Goal: Information Seeking & Learning: Check status

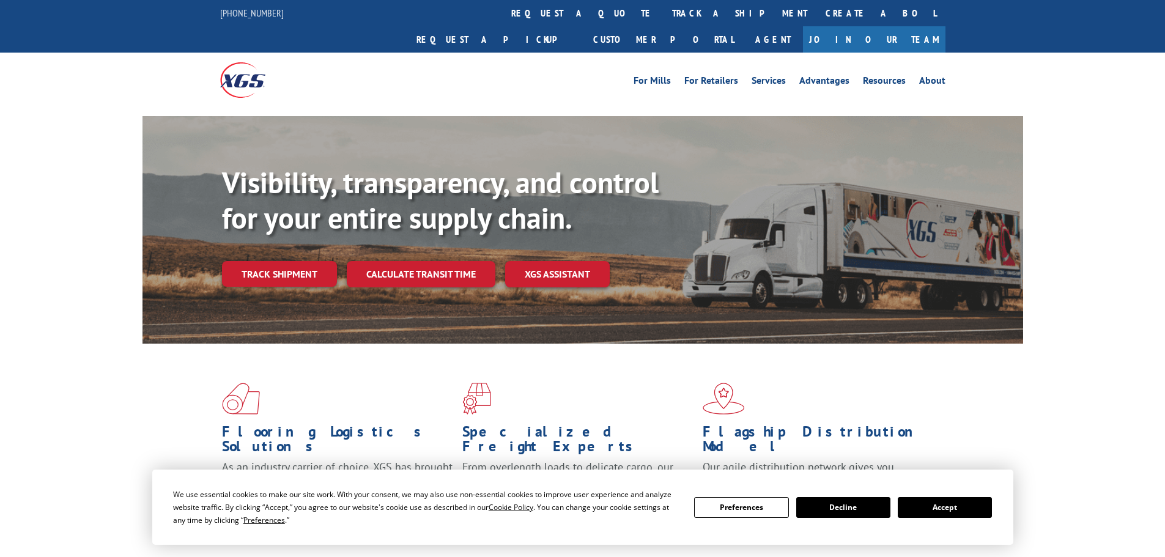
click at [287, 261] on link "Track shipment" at bounding box center [279, 274] width 115 height 26
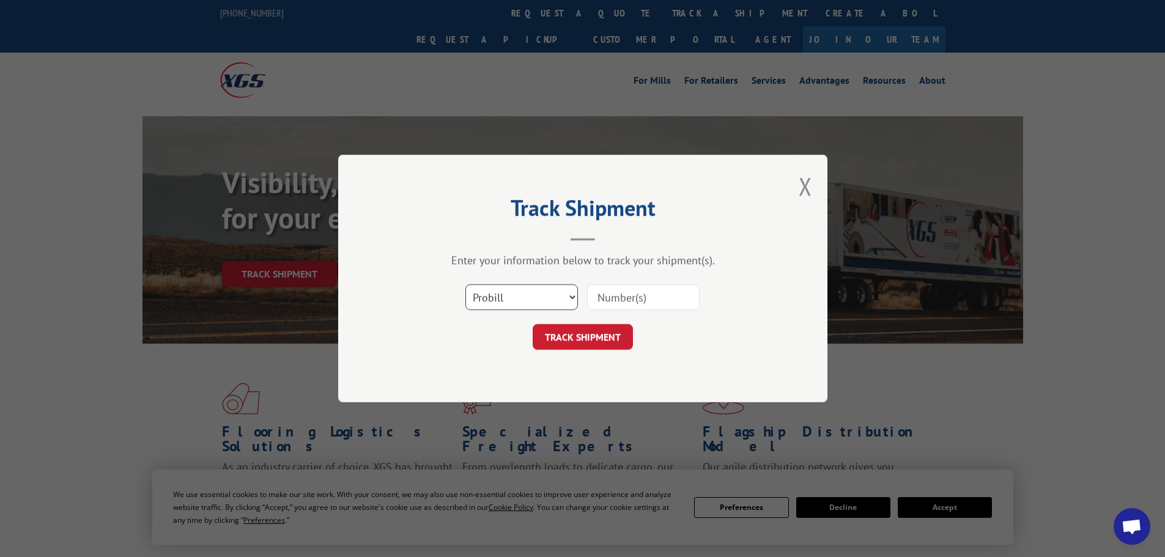
click at [471, 303] on select "Select category... Probill BOL PO" at bounding box center [522, 297] width 113 height 26
select select "bol"
click at [466, 284] on select "Select category... Probill BOL PO" at bounding box center [522, 297] width 113 height 26
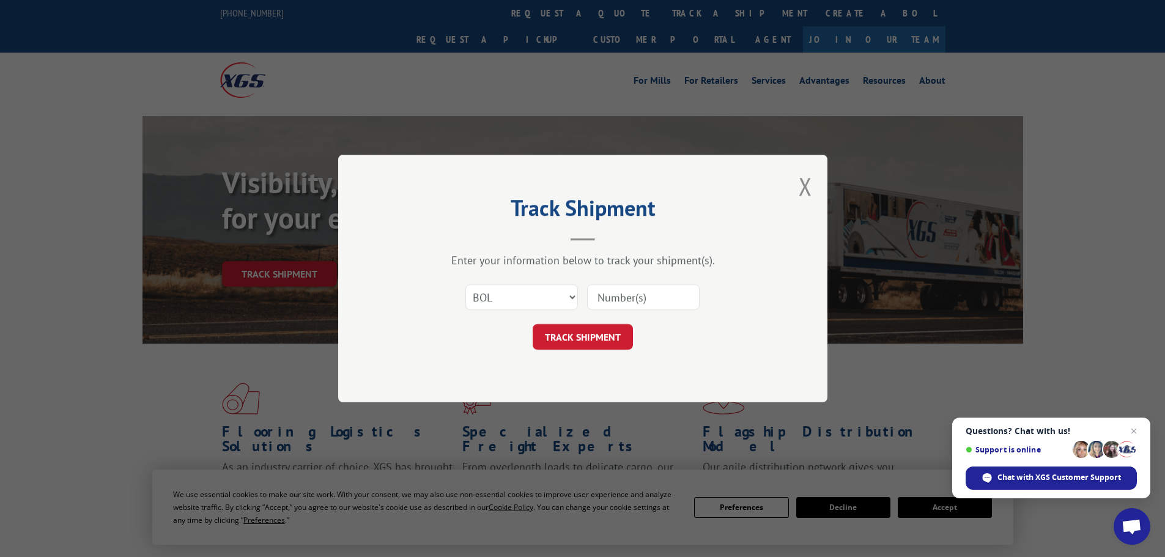
click at [599, 296] on input at bounding box center [643, 297] width 113 height 26
paste input "7072217"
type input "7072217"
click at [587, 342] on button "TRACK SHIPMENT" at bounding box center [583, 337] width 100 height 26
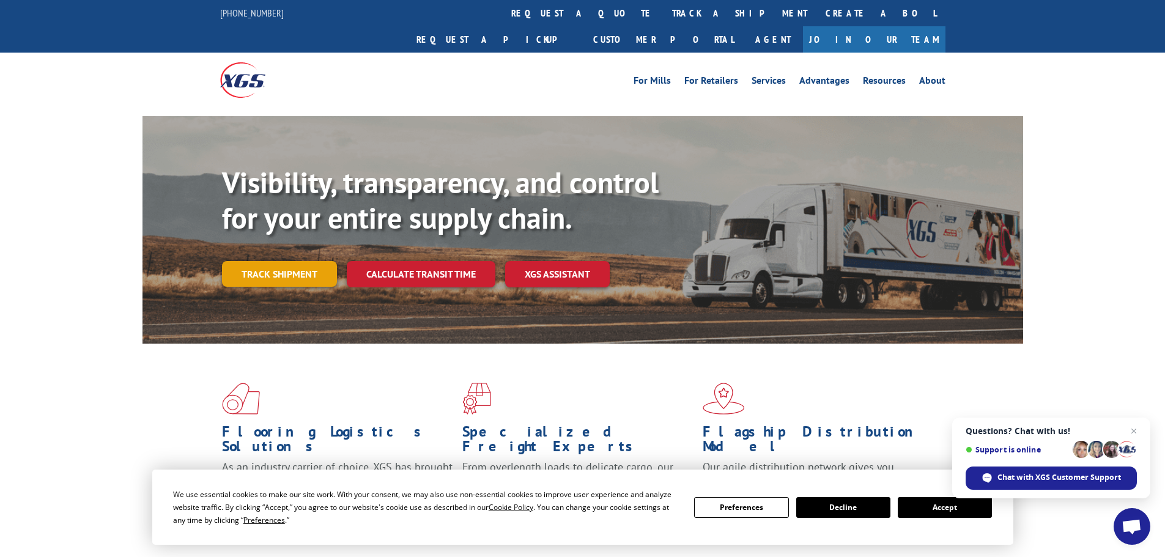
click at [261, 261] on link "Track shipment" at bounding box center [279, 274] width 115 height 26
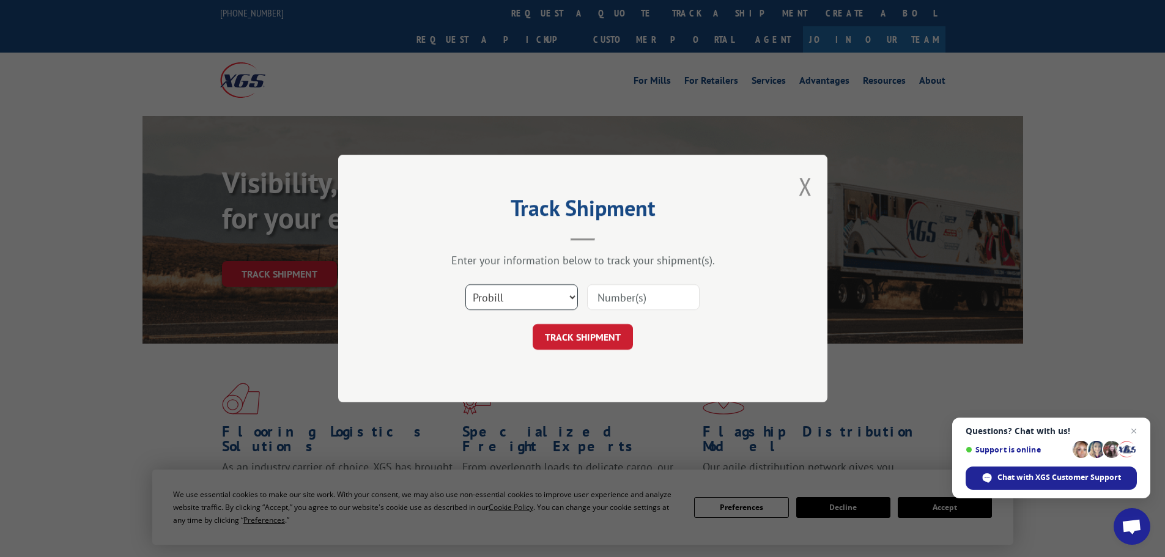
click at [489, 299] on select "Select category... Probill BOL PO" at bounding box center [522, 297] width 113 height 26
select select "bol"
click at [466, 284] on select "Select category... Probill BOL PO" at bounding box center [522, 297] width 113 height 26
click at [596, 296] on input at bounding box center [643, 297] width 113 height 26
paste input "5594134"
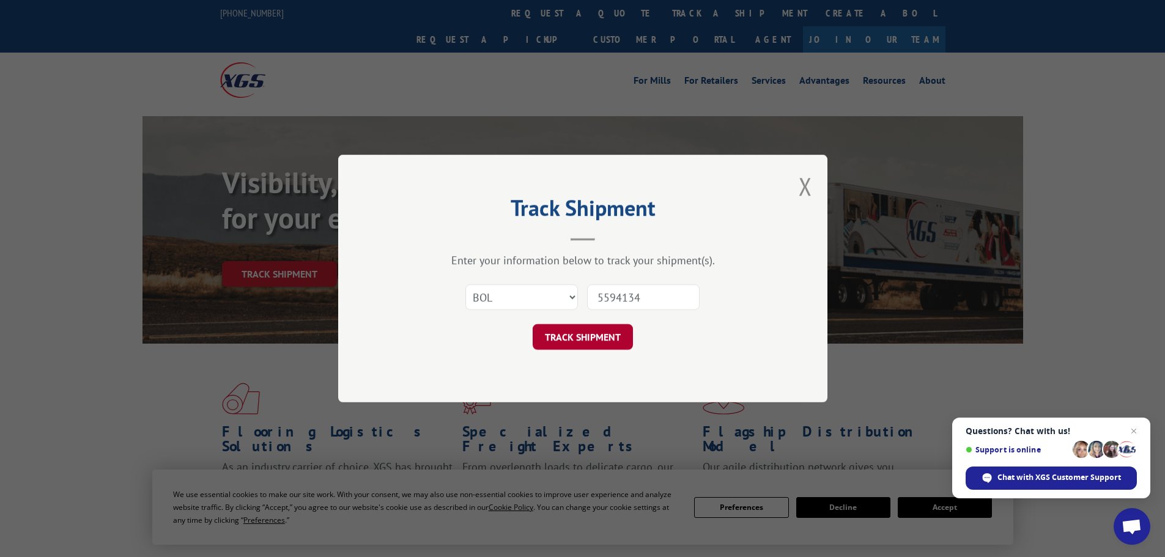
type input "5594134"
click at [581, 330] on button "TRACK SHIPMENT" at bounding box center [583, 337] width 100 height 26
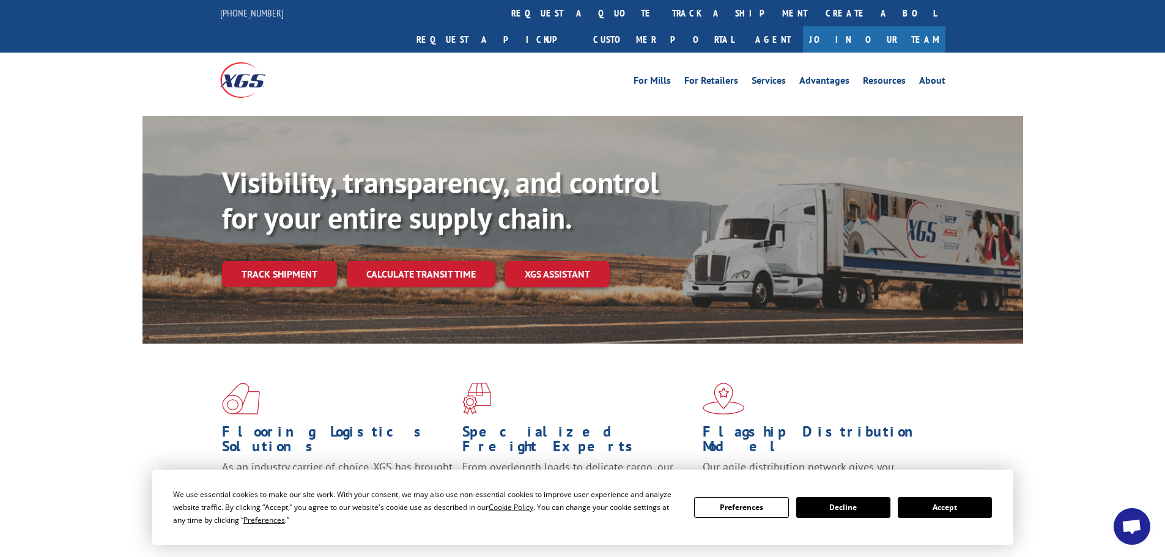
click at [264, 232] on div "Visibility, transparency, and control for your entire supply chain. Track shipm…" at bounding box center [622, 250] width 801 height 171
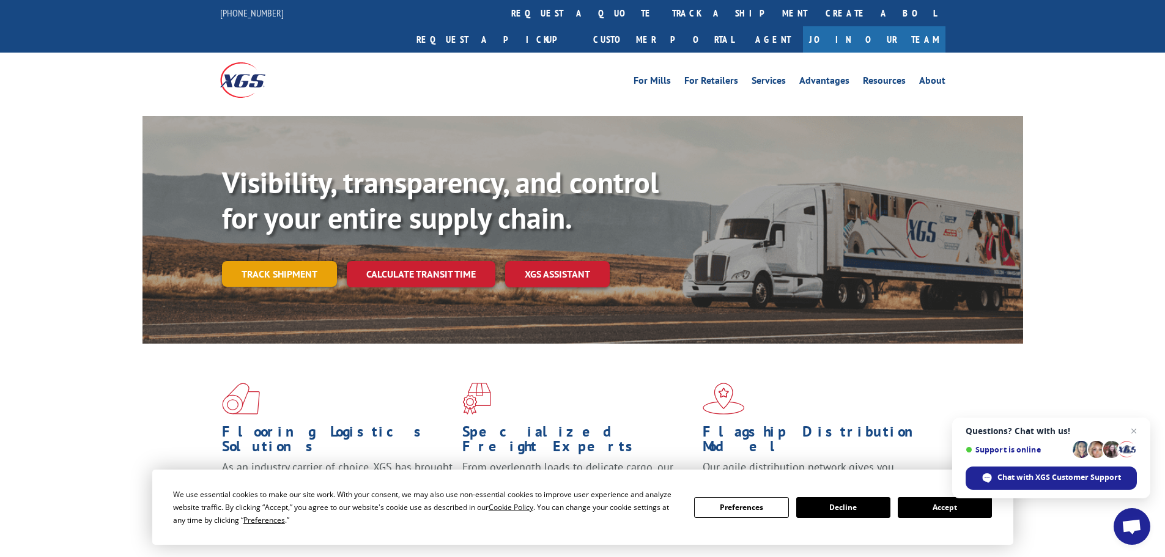
click at [277, 261] on link "Track shipment" at bounding box center [279, 274] width 115 height 26
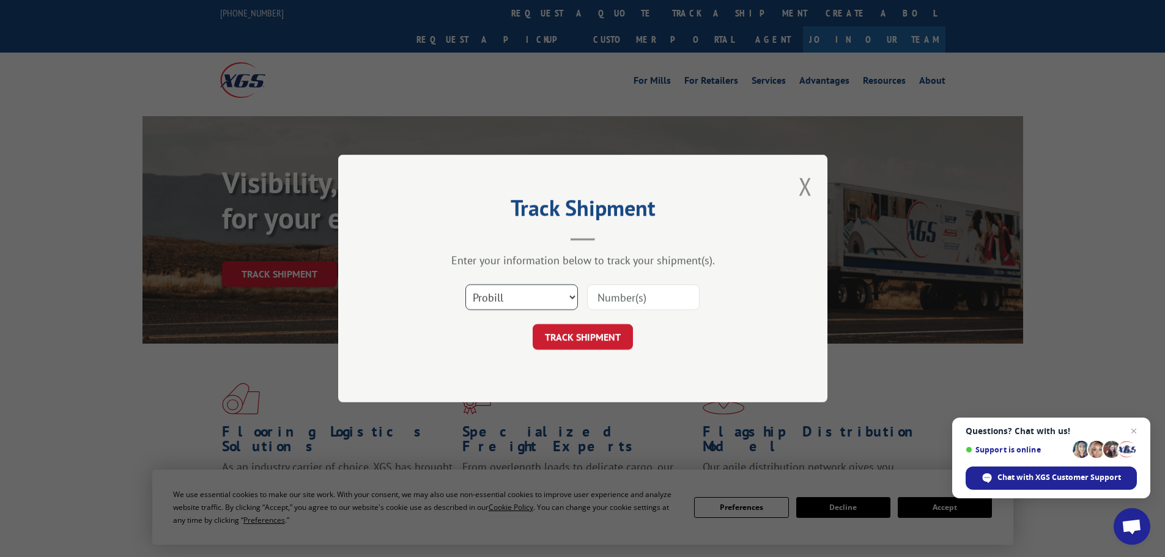
click at [486, 294] on select "Select category... Probill BOL PO" at bounding box center [522, 297] width 113 height 26
select select "bol"
click at [466, 284] on select "Select category... Probill BOL PO" at bounding box center [522, 297] width 113 height 26
click at [593, 295] on input at bounding box center [643, 297] width 113 height 26
paste input "5591895"
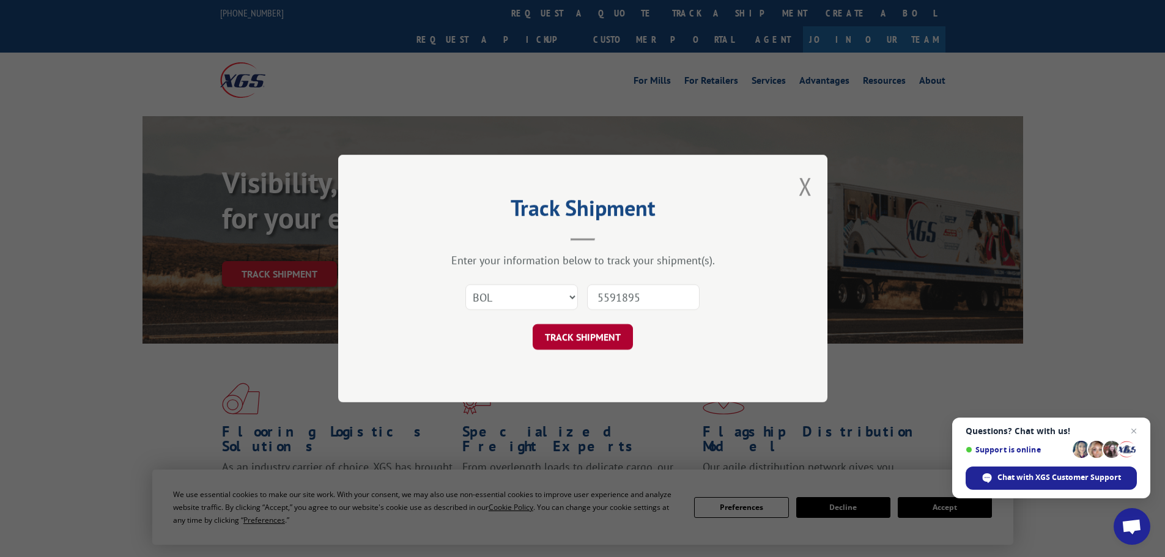
type input "5591895"
click at [590, 341] on button "TRACK SHIPMENT" at bounding box center [583, 337] width 100 height 26
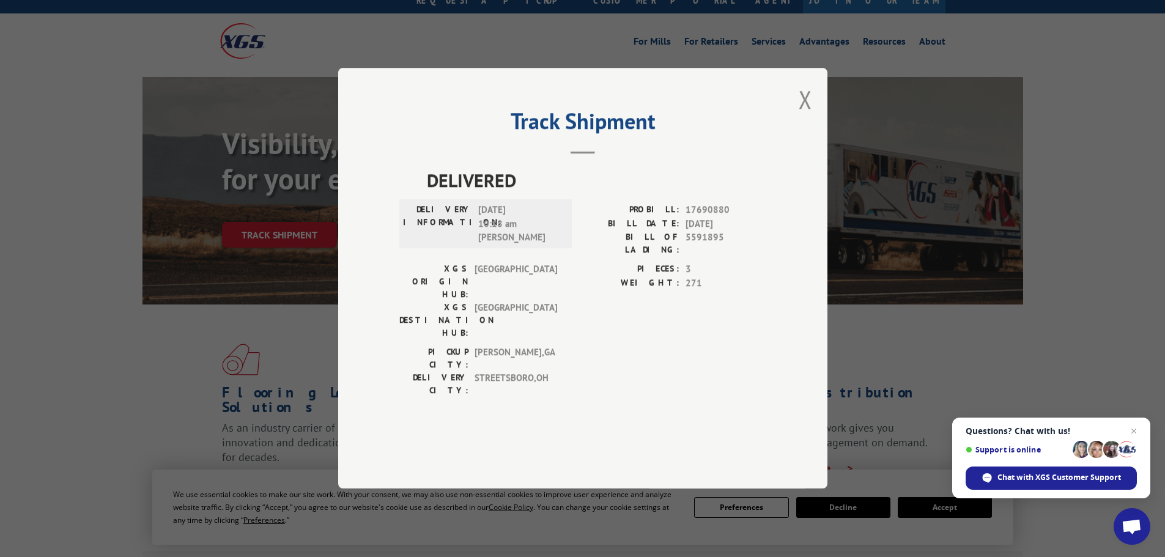
scroll to position [61, 0]
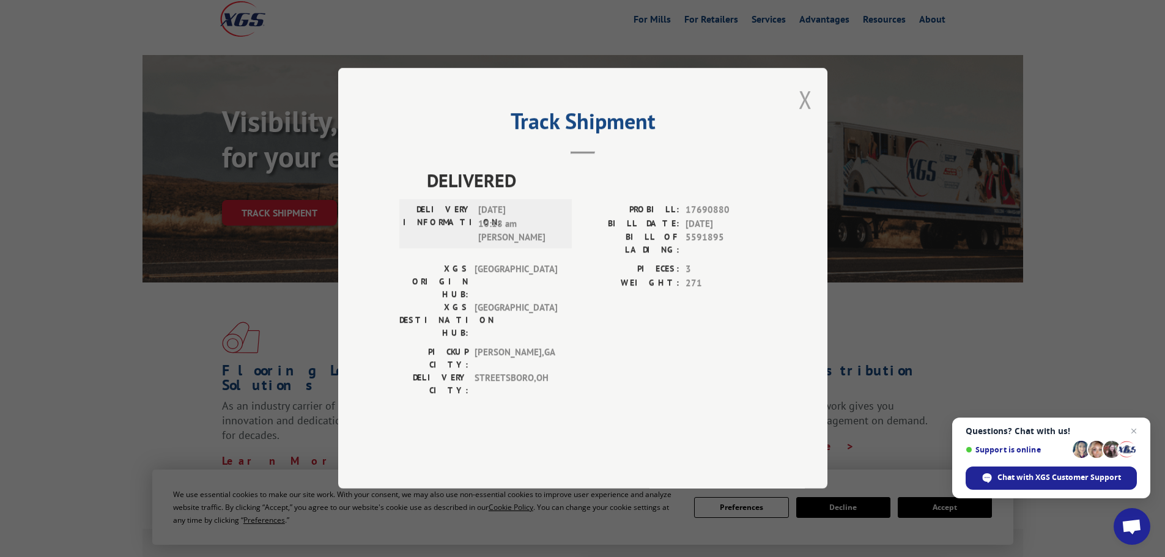
click at [806, 116] on button "Close modal" at bounding box center [805, 99] width 13 height 32
